Goal: Information Seeking & Learning: Learn about a topic

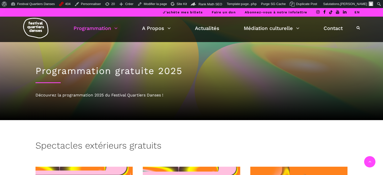
scroll to position [597, 0]
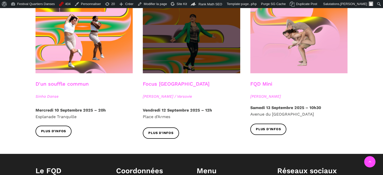
drag, startPoint x: 0, startPoint y: 0, endPoint x: 195, endPoint y: 41, distance: 199.7
click at [195, 41] on span at bounding box center [191, 40] width 97 height 65
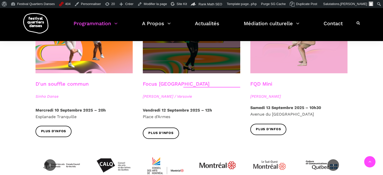
scroll to position [563, 0]
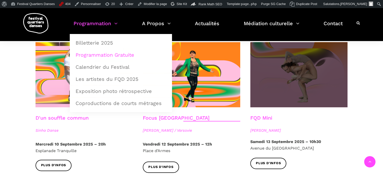
click at [302, 42] on span at bounding box center [298, 74] width 97 height 65
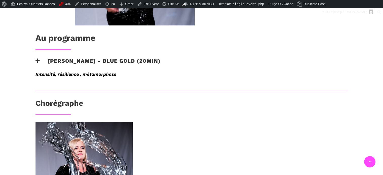
scroll to position [252, 0]
drag, startPoint x: 33, startPoint y: 60, endPoint x: 87, endPoint y: 65, distance: 54.1
click at [87, 65] on div "Agata Życzkowska - Blue Gold (20min)" at bounding box center [134, 64] width 209 height 14
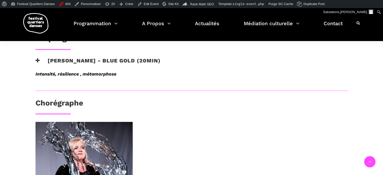
click at [94, 58] on h3 "Agata Życzkowska - Blue Gold (20min)" at bounding box center [98, 63] width 125 height 13
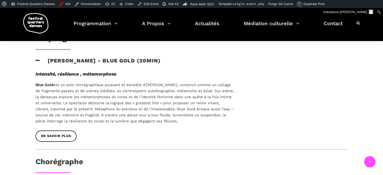
drag, startPoint x: 32, startPoint y: 61, endPoint x: 213, endPoint y: 123, distance: 191.0
click at [213, 123] on div "Au programme Agata Życzkowska - Blue Gold (20min) Intensité, résilience , métam…" at bounding box center [134, 27] width 209 height 244
copy div "Agata Życzkowska - Blue Gold (20min) Intensité, résilience , métamorphose Blue …"
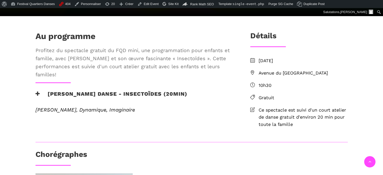
click at [64, 103] on h3 "[PERSON_NAME] Danse - Insectoïdes (20min)" at bounding box center [112, 97] width 152 height 13
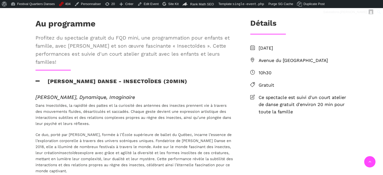
scroll to position [151, 0]
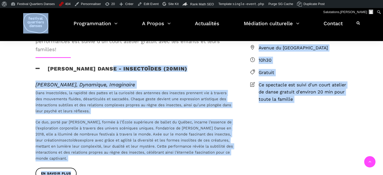
drag, startPoint x: 33, startPoint y: 39, endPoint x: 109, endPoint y: 83, distance: 87.9
click at [110, 84] on div "Au programme Profitez du spectacle gratuit du FQD mini, une programmation pour …" at bounding box center [134, 96] width 209 height 181
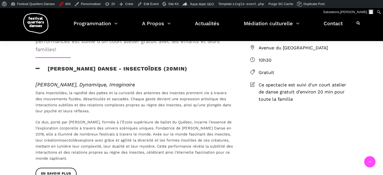
click at [101, 53] on span "Profitez du spectacle gratuit du FQD mini, une programmation pour enfants et fa…" at bounding box center [135, 37] width 198 height 32
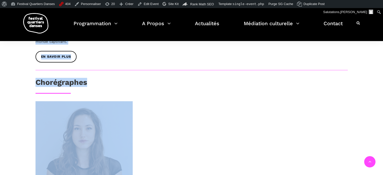
scroll to position [269, 0]
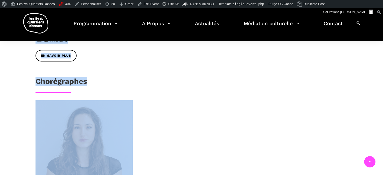
drag, startPoint x: 36, startPoint y: 66, endPoint x: 76, endPoint y: 60, distance: 40.6
copy div "Loremips do sitametco adipisc el SED doei, tem incididuntutl etdo magnaal en ad…"
drag, startPoint x: 123, startPoint y: 60, endPoint x: 130, endPoint y: 52, distance: 10.5
click at [123, 50] on div "Dans Insectoïdes, la rapidité des pattes et la curiosité des antennes des insec…" at bounding box center [134, 11] width 209 height 78
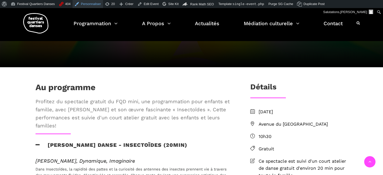
scroll to position [68, 0]
